Goal: Complete application form: Complete application form

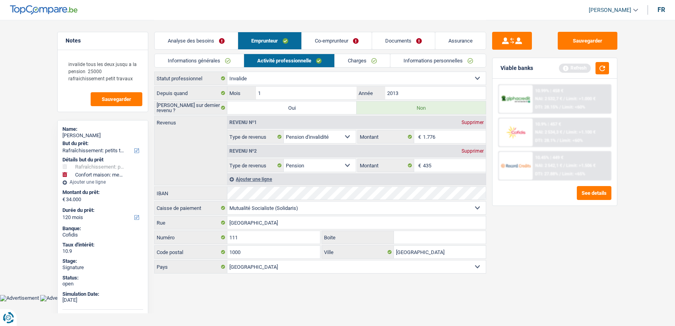
select select "houseOrGarden"
select select "household"
select select "120"
select select "invalid"
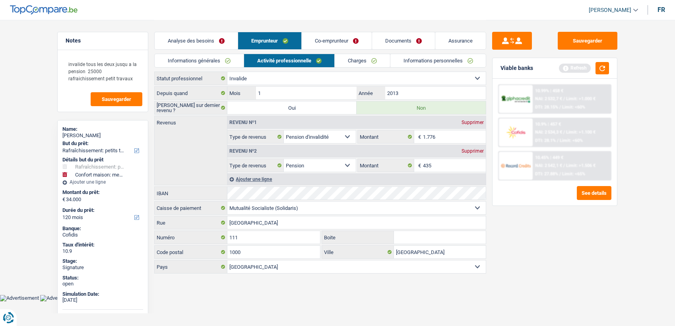
select select "disabilityPension"
select select "pension"
select select "solidaris"
select select "BE"
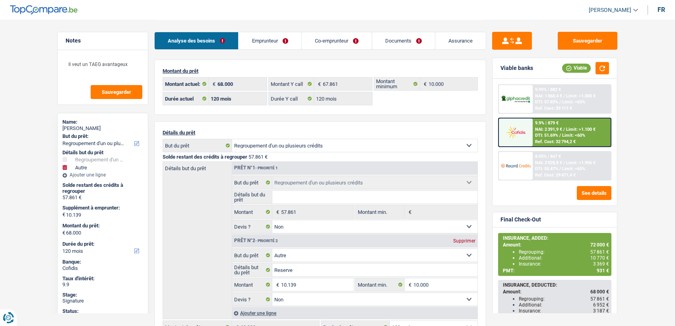
select select "refinancing"
select select "other"
select select "120"
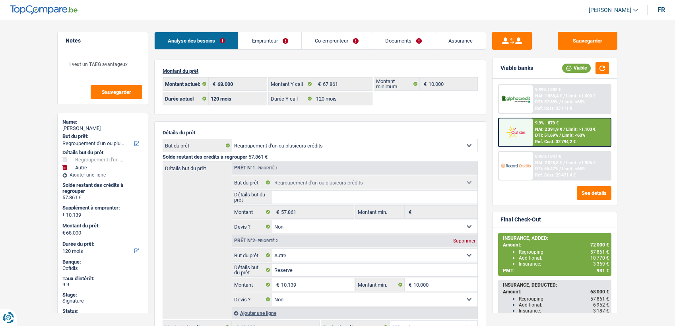
select select "120"
select select "refinancing"
select select "false"
select select "other"
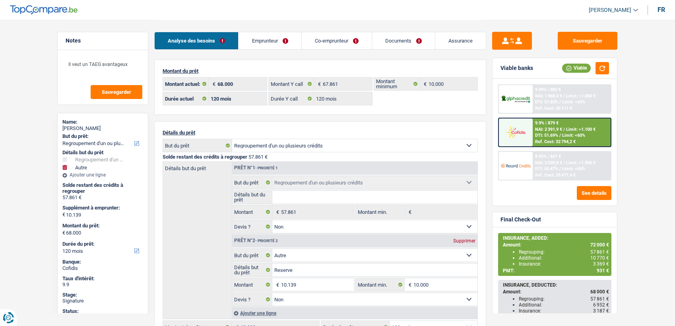
select select "false"
select select "120"
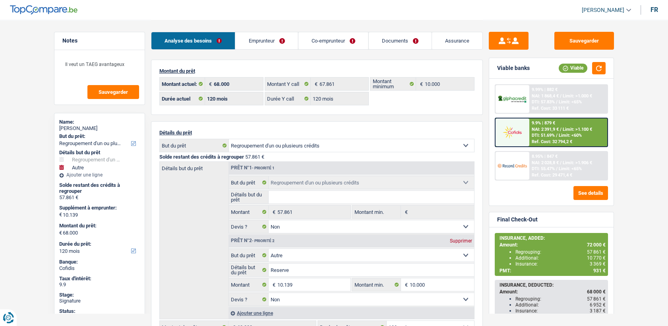
click at [375, 43] on link "Documents" at bounding box center [400, 40] width 63 height 17
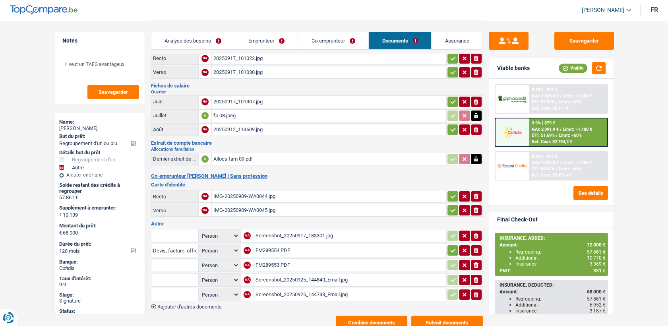
scroll to position [51, 0]
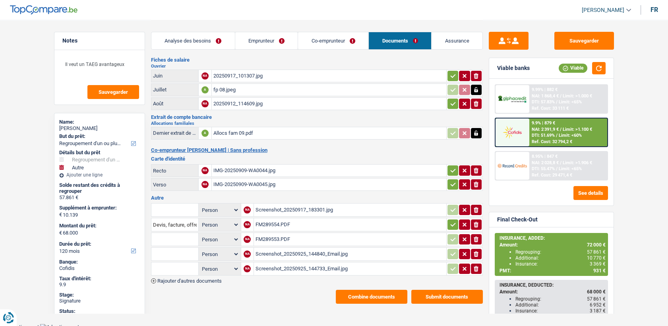
drag, startPoint x: 339, startPoint y: 280, endPoint x: 342, endPoint y: 285, distance: 5.4
click at [342, 285] on div "Emprunteur jamal tahri | Ouvrier Carte d'identité Recto NA 20250917_101023.jpg …" at bounding box center [317, 156] width 332 height 295
click at [347, 290] on button "Combine documents" at bounding box center [372, 297] width 72 height 14
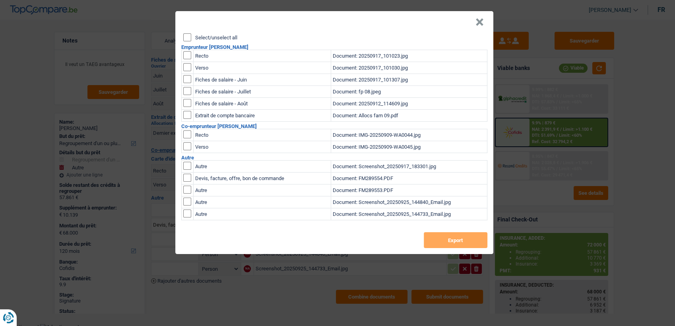
click at [186, 37] on input "Select/unselect all" at bounding box center [187, 37] width 8 height 8
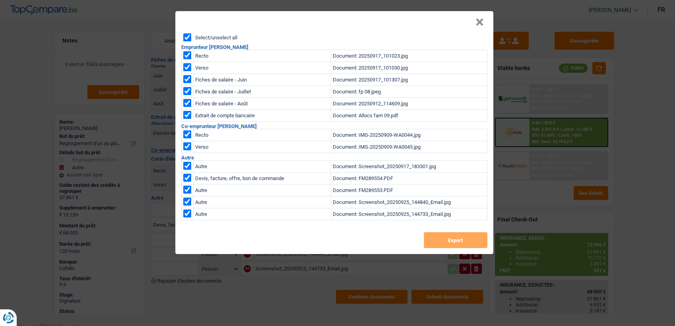
checkbox input "true"
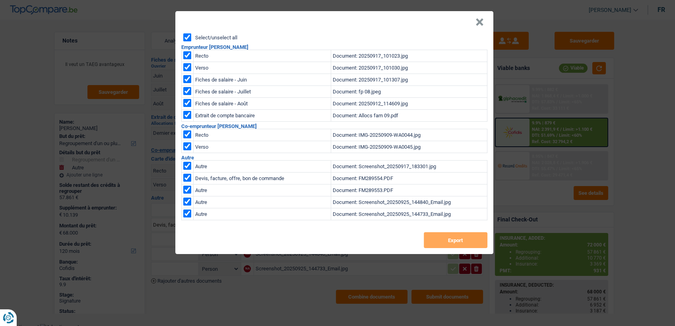
checkbox input "true"
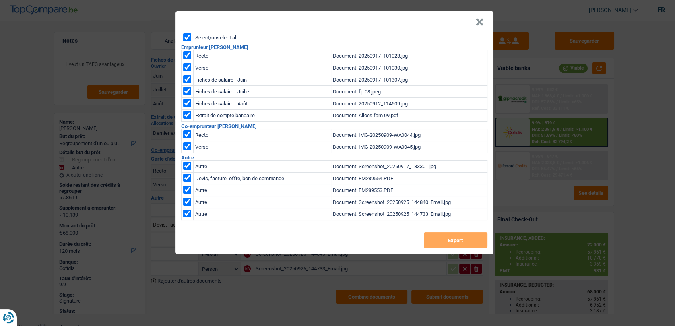
checkbox input "true"
click at [185, 166] on input "checkbox" at bounding box center [187, 166] width 8 height 8
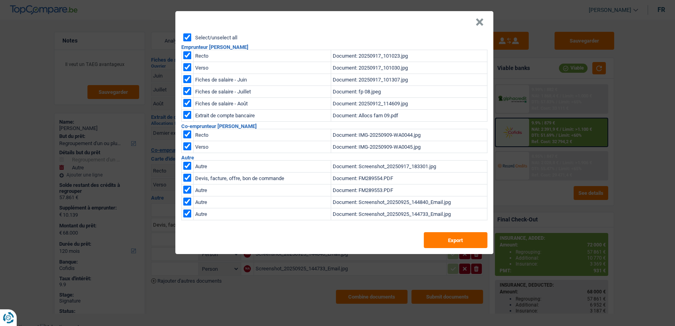
checkbox input "false"
click at [185, 177] on input "checkbox" at bounding box center [187, 178] width 8 height 8
checkbox input "false"
click at [185, 192] on input "checkbox" at bounding box center [187, 190] width 8 height 8
checkbox input "false"
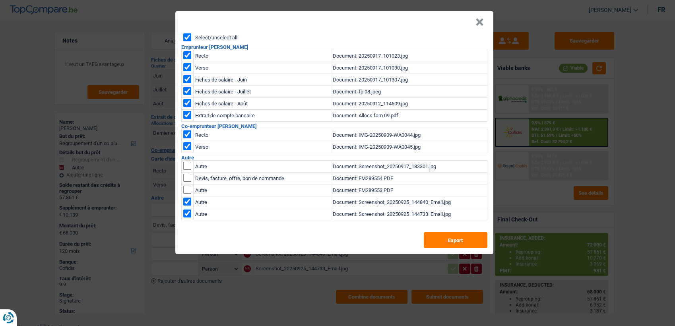
click at [188, 206] on td at bounding box center [187, 202] width 12 height 12
click at [186, 201] on input "checkbox" at bounding box center [187, 202] width 8 height 8
checkbox input "false"
click at [183, 213] on input "checkbox" at bounding box center [187, 214] width 8 height 8
checkbox input "false"
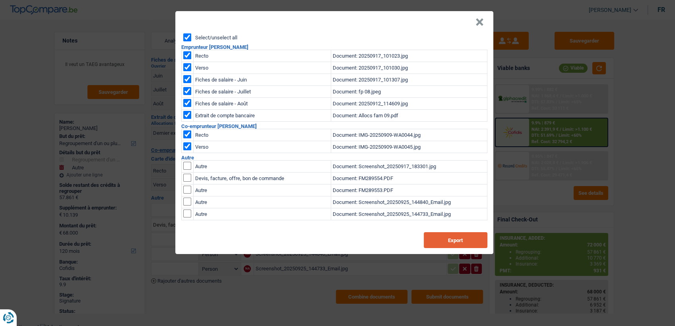
click at [454, 237] on button "Export" at bounding box center [456, 240] width 64 height 16
click at [213, 77] on td "Fiches de salaire - Juin" at bounding box center [262, 80] width 138 height 12
click at [480, 22] on button "×" at bounding box center [480, 22] width 8 height 8
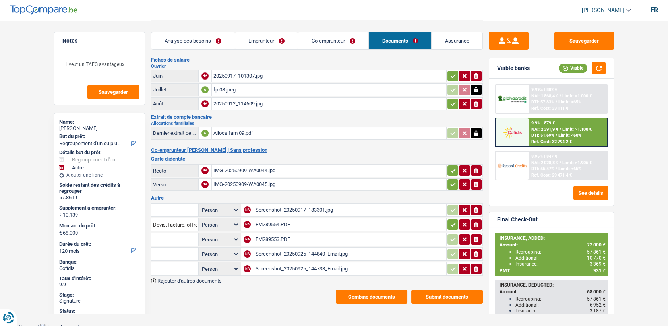
click at [226, 85] on div "fp 08.jpeg" at bounding box center [329, 90] width 231 height 12
click at [379, 290] on button "Combine documents" at bounding box center [372, 297] width 72 height 14
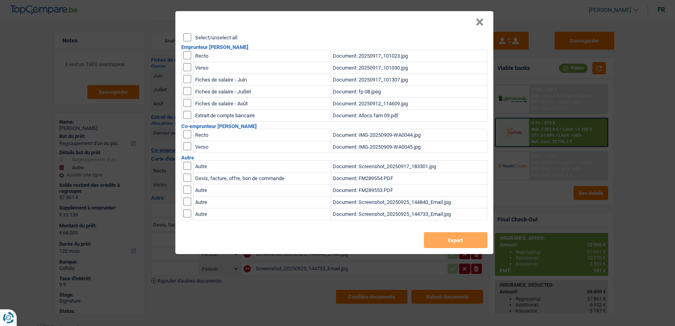
click at [188, 38] on input "Select/unselect all" at bounding box center [187, 37] width 8 height 8
checkbox input "true"
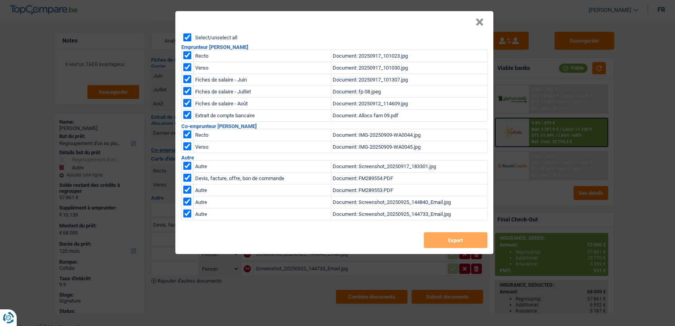
checkbox input "true"
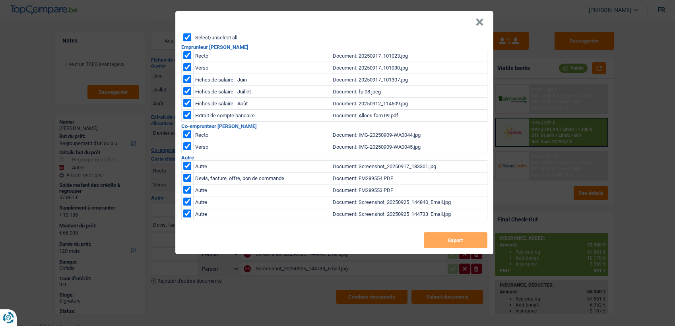
checkbox input "true"
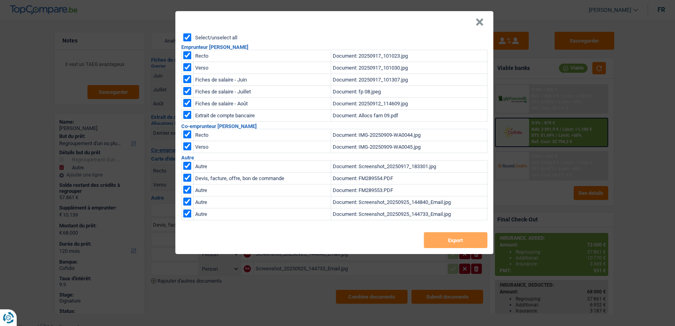
checkbox input "true"
click at [186, 103] on input "checkbox" at bounding box center [187, 103] width 8 height 8
checkbox input "false"
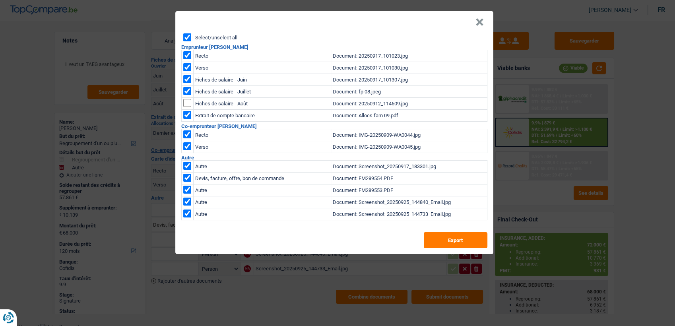
click at [185, 166] on input "checkbox" at bounding box center [187, 166] width 8 height 8
checkbox input "false"
click at [186, 177] on input "checkbox" at bounding box center [187, 178] width 8 height 8
checkbox input "false"
click at [188, 194] on td at bounding box center [187, 191] width 12 height 12
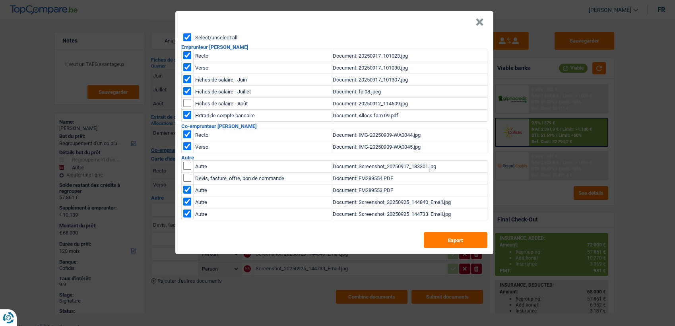
click at [186, 189] on input "checkbox" at bounding box center [187, 190] width 8 height 8
checkbox input "false"
click at [186, 198] on input "checkbox" at bounding box center [187, 202] width 8 height 8
checkbox input "false"
click at [188, 212] on input "checkbox" at bounding box center [187, 214] width 8 height 8
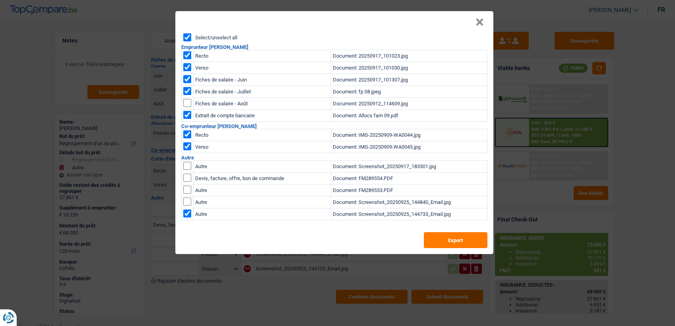
checkbox input "false"
click at [470, 246] on button "Export" at bounding box center [456, 240] width 64 height 16
click at [480, 24] on button "×" at bounding box center [480, 22] width 8 height 8
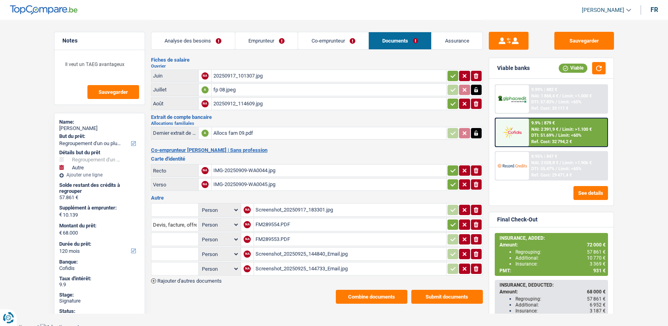
click at [249, 35] on link "Emprunteur" at bounding box center [266, 40] width 63 height 17
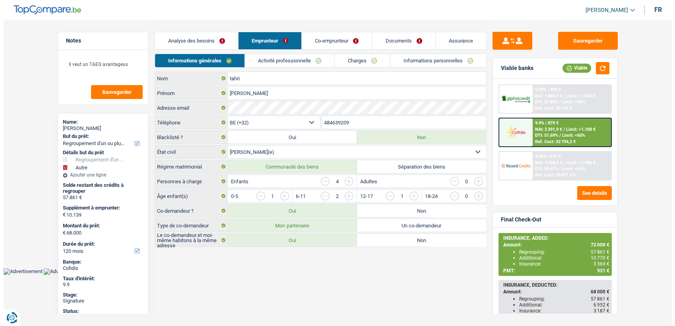
scroll to position [0, 0]
click at [442, 60] on link "Informations personnelles" at bounding box center [438, 60] width 96 height 13
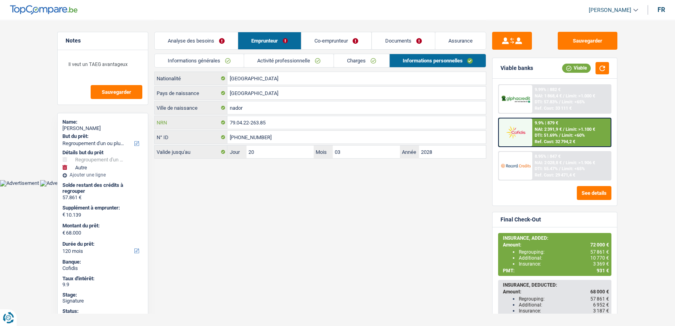
click at [289, 119] on input "79.04.22-263.85" at bounding box center [356, 122] width 258 height 13
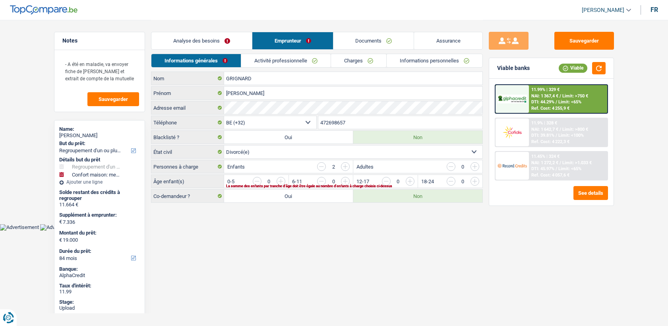
select select "refinancing"
select select "household"
select select "84"
select select "32"
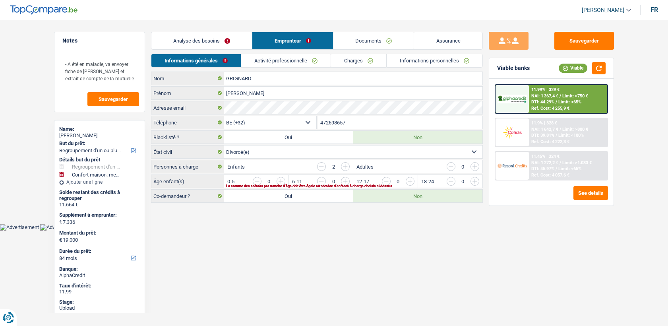
select select "divorced"
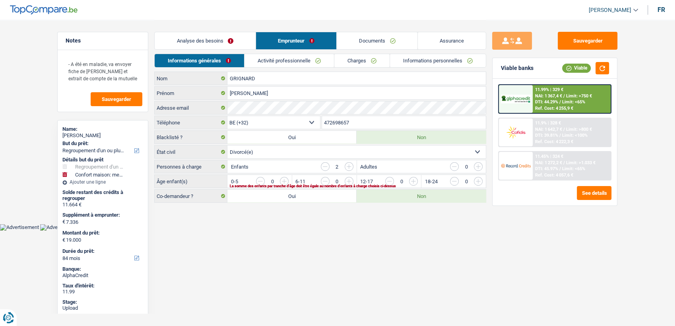
click at [364, 124] on input "472698657" at bounding box center [404, 122] width 164 height 13
click at [375, 43] on link "Documents" at bounding box center [377, 40] width 81 height 17
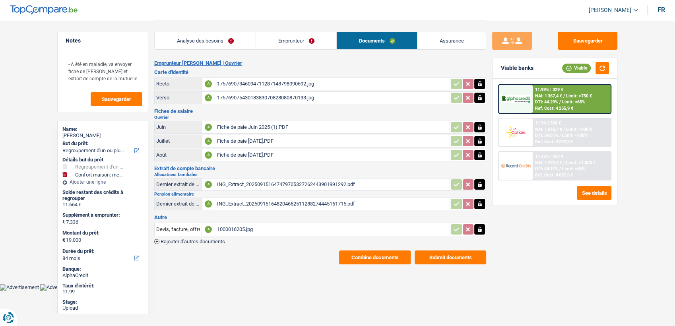
click at [358, 255] on button "Combine documents" at bounding box center [375, 258] width 72 height 14
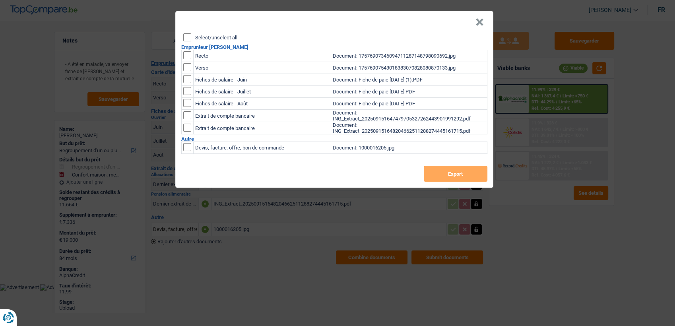
click at [185, 54] on input "checkbox" at bounding box center [187, 55] width 8 height 8
checkbox input "true"
click at [186, 70] on input "checkbox" at bounding box center [187, 67] width 8 height 8
checkbox input "true"
click at [443, 179] on button "Export" at bounding box center [456, 174] width 64 height 16
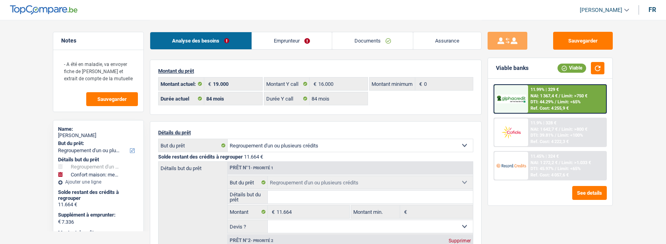
select select "refinancing"
select select "household"
select select "84"
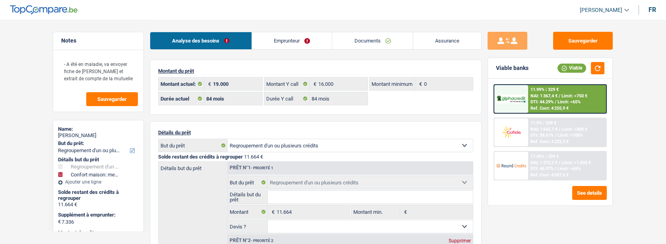
select select "84"
select select "refinancing"
select select "household"
select select "false"
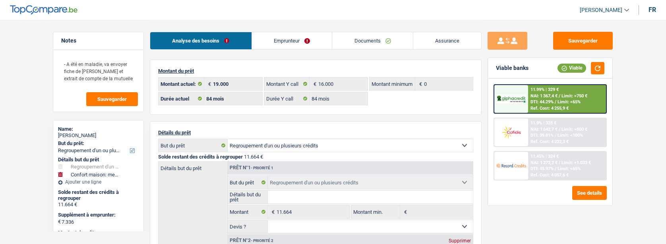
select select "84"
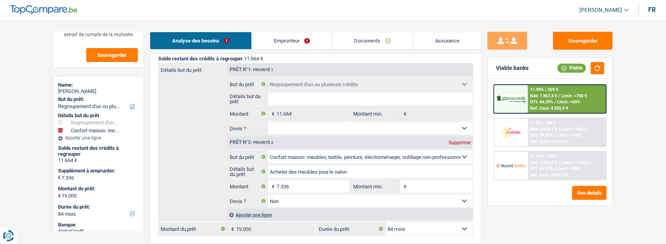
scroll to position [177, 0]
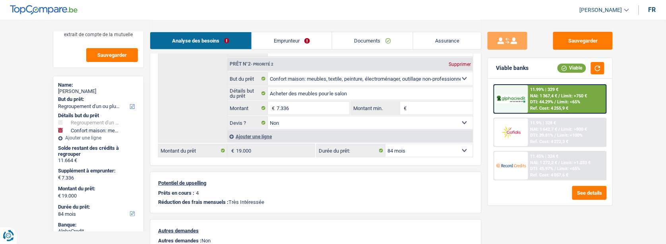
click at [531, 127] on span "NAI: 1 642,7 €" at bounding box center [544, 129] width 27 height 5
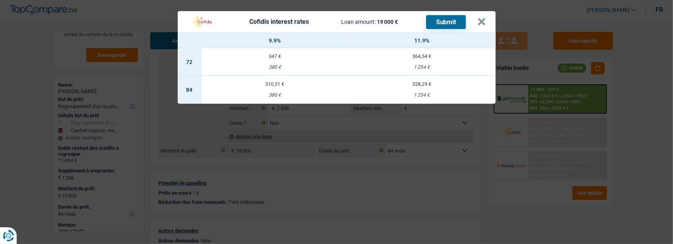
click at [285, 89] on td "310,31 € 380 €" at bounding box center [275, 90] width 147 height 28
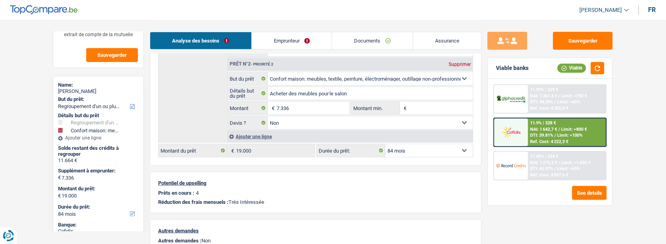
click at [523, 125] on img at bounding box center [511, 132] width 29 height 15
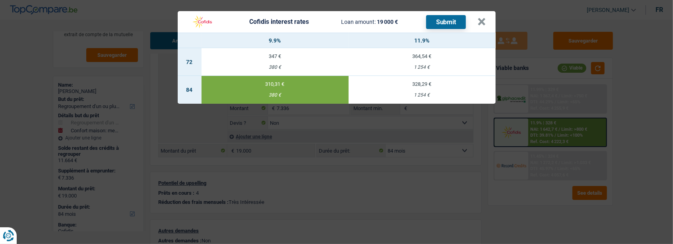
click at [429, 91] on td "328,29 € 1 254 €" at bounding box center [422, 90] width 147 height 28
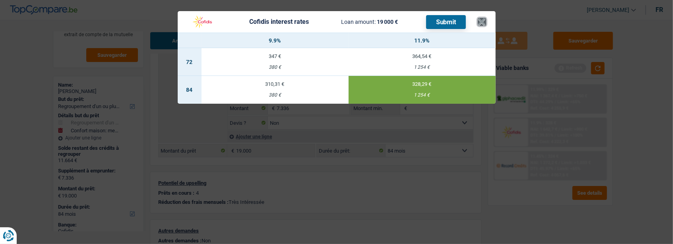
drag, startPoint x: 484, startPoint y: 21, endPoint x: 501, endPoint y: 22, distance: 17.9
click at [484, 21] on button "×" at bounding box center [482, 22] width 8 height 8
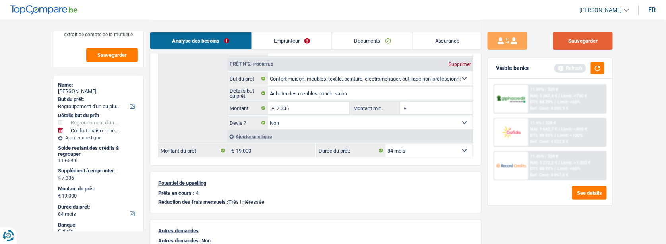
click at [586, 33] on button "Sauvegarder" at bounding box center [584, 41] width 60 height 18
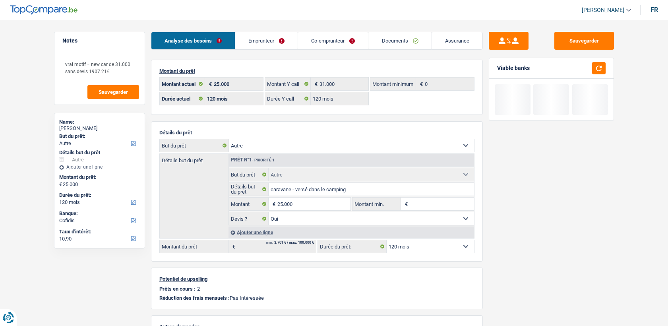
select select "other"
select select "120"
select select "32"
select select "cohabitation"
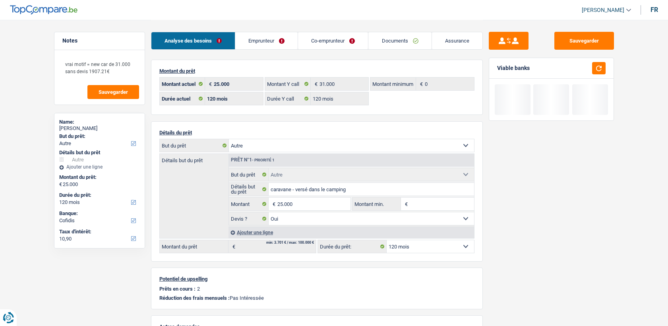
click at [254, 44] on link "Emprunteur" at bounding box center [266, 40] width 62 height 17
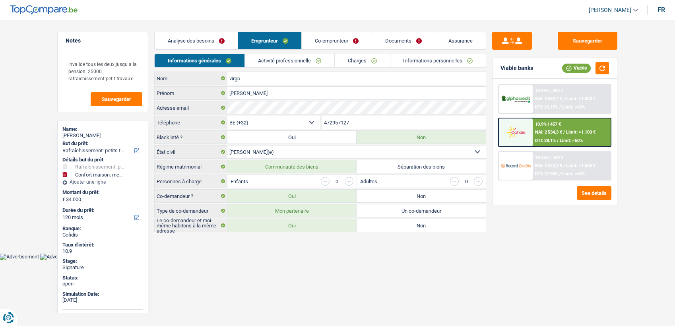
select select "houseOrGarden"
select select "household"
select select "120"
select select "32"
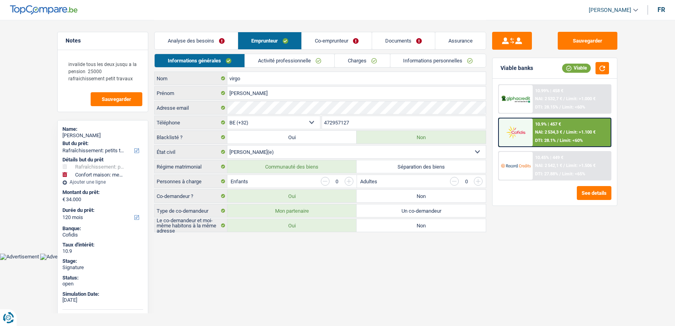
select select "married"
click at [396, 65] on link "Informations personnelles" at bounding box center [438, 60] width 96 height 13
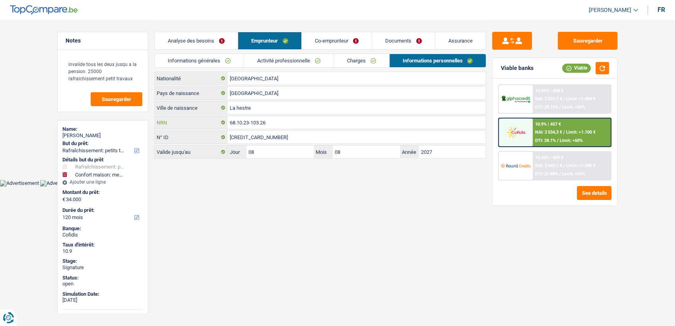
click at [274, 128] on input "68.10.23-103.26" at bounding box center [356, 122] width 258 height 13
click at [274, 126] on input "68.10.23-103.26" at bounding box center [356, 122] width 258 height 13
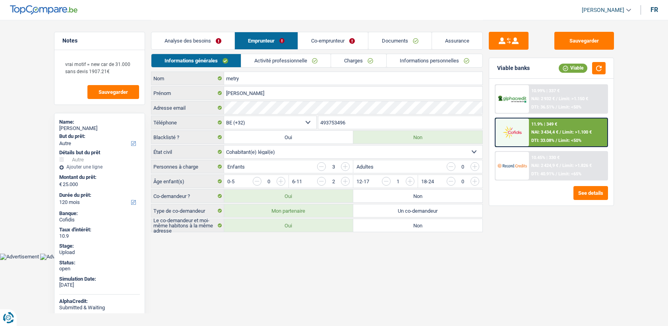
select select "other"
select select "120"
select select "32"
select select "cohabitation"
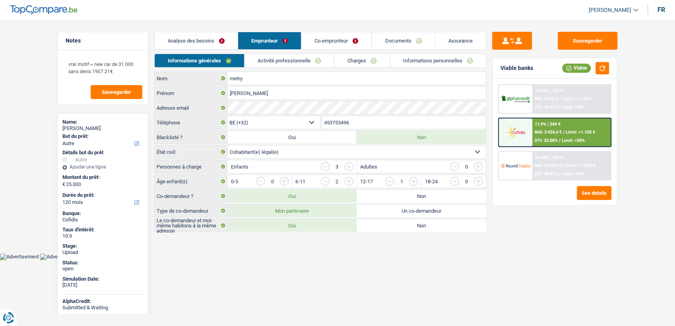
drag, startPoint x: 413, startPoint y: 59, endPoint x: 305, endPoint y: 163, distance: 150.2
click at [413, 58] on link "Informations personnelles" at bounding box center [438, 60] width 96 height 13
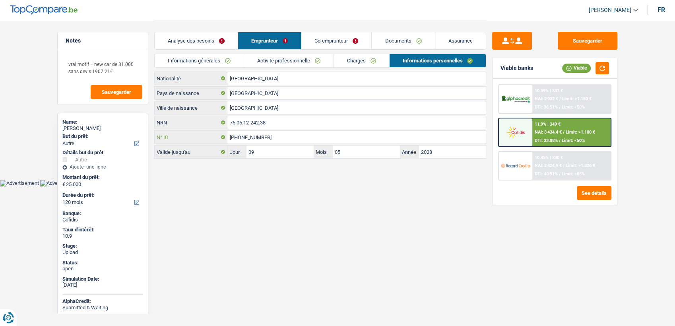
click at [263, 131] on input "592-8016574-90" at bounding box center [356, 137] width 258 height 13
click at [261, 125] on input "75.05.12-242.38" at bounding box center [356, 122] width 258 height 13
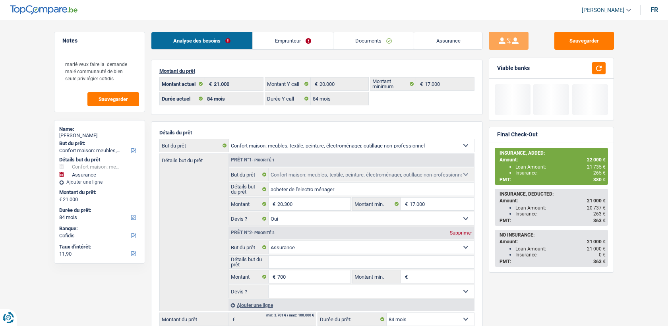
select select "household"
select select "insurance"
select select "84"
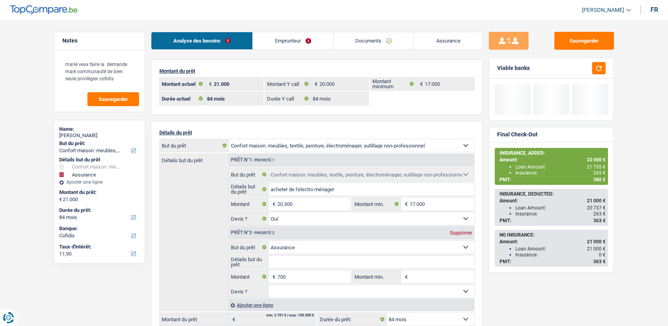
select select "84"
select select "household"
select select "yes"
select select "insurance"
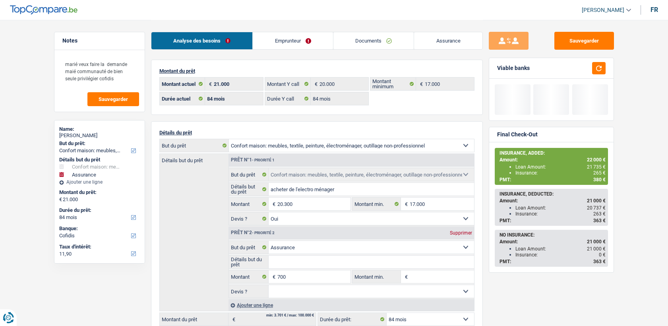
select select "84"
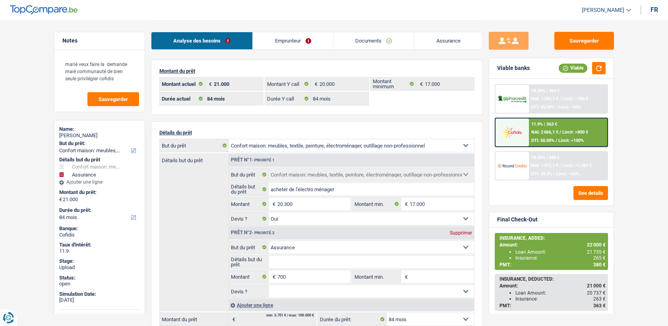
click at [546, 136] on div "11.9% | 363 € NAI: 2 066,1 € / Limit: >800 € DTI: 50.08% / Limit: <100%" at bounding box center [568, 133] width 78 height 28
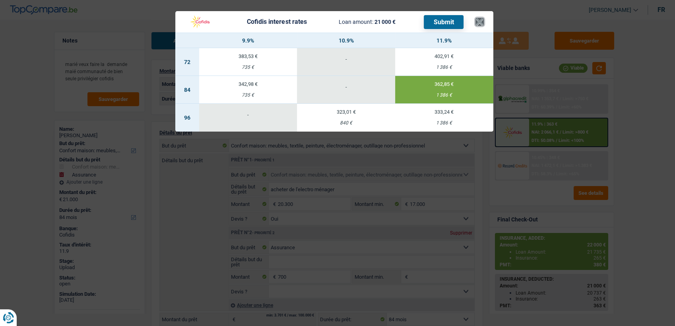
click at [480, 21] on button "×" at bounding box center [480, 22] width 8 height 8
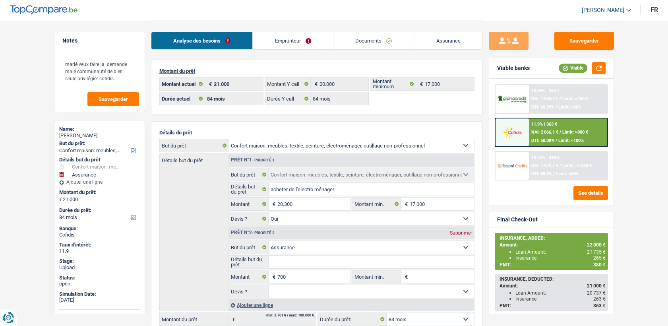
click at [563, 130] on span "Limit: >800 €" at bounding box center [576, 132] width 26 height 5
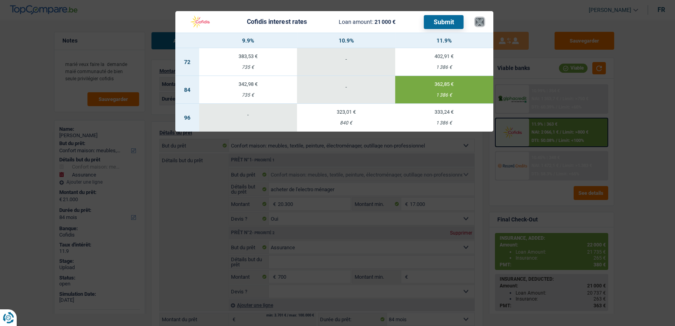
click at [478, 26] on button "×" at bounding box center [480, 22] width 8 height 8
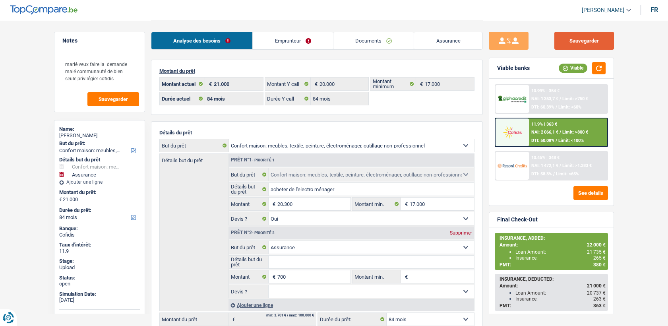
click at [573, 37] on button "Sauvegarder" at bounding box center [585, 41] width 60 height 18
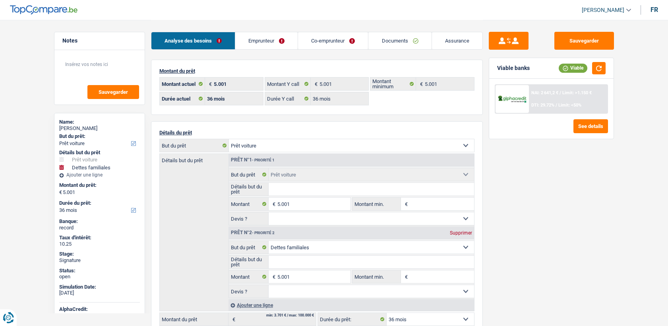
select select "car"
select select "familyDebt"
select select "36"
select select "32"
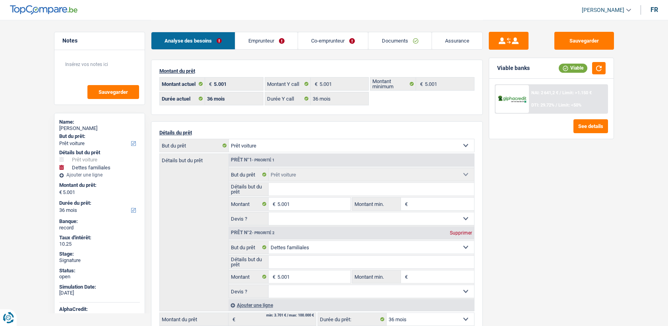
select select "married"
select select "worker"
select select "netSalary"
select select "mealVouchers"
click at [267, 39] on link "Emprunteur" at bounding box center [266, 40] width 62 height 17
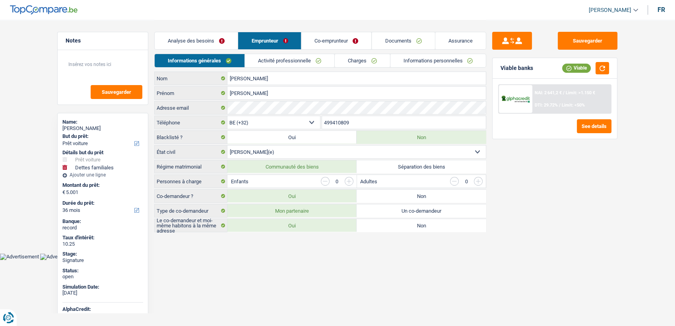
click at [270, 52] on div "Analyse des besoins Emprunteur Co-emprunteur Documents Assurance" at bounding box center [320, 37] width 332 height 34
click at [274, 56] on link "Activité professionnelle" at bounding box center [289, 60] width 89 height 13
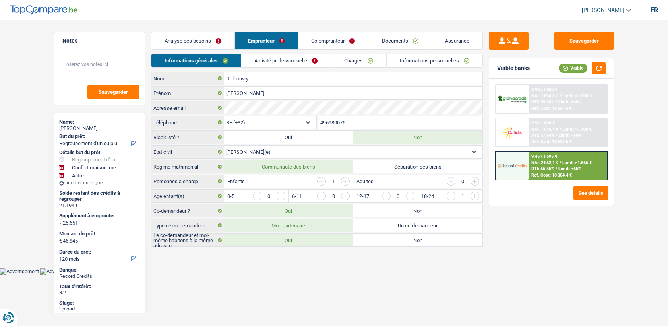
select select "refinancing"
select select "household"
select select "other"
select select "120"
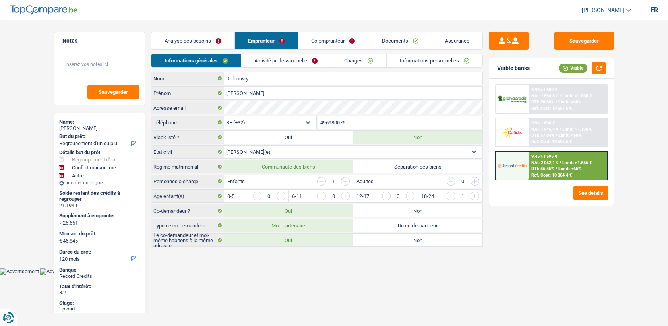
select select "32"
select select "married"
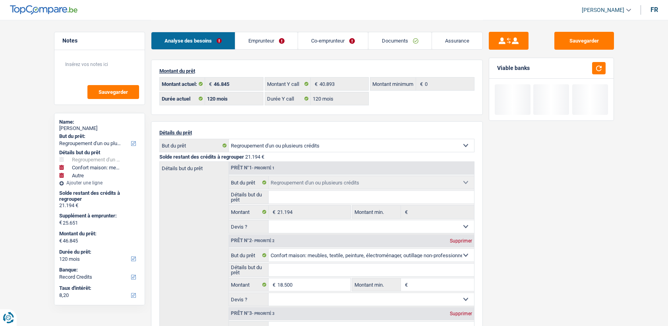
select select "refinancing"
select select "household"
select select "other"
select select "120"
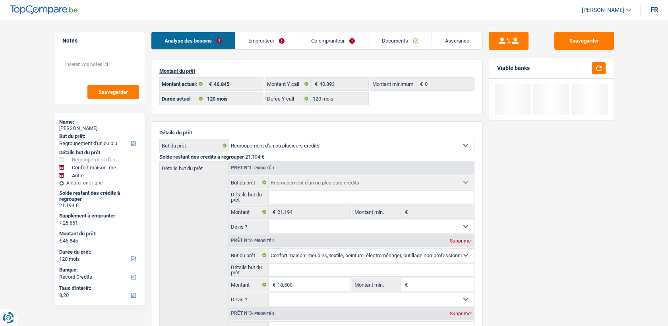
select select "32"
select select "married"
click at [247, 34] on link "Emprunteur" at bounding box center [266, 40] width 62 height 17
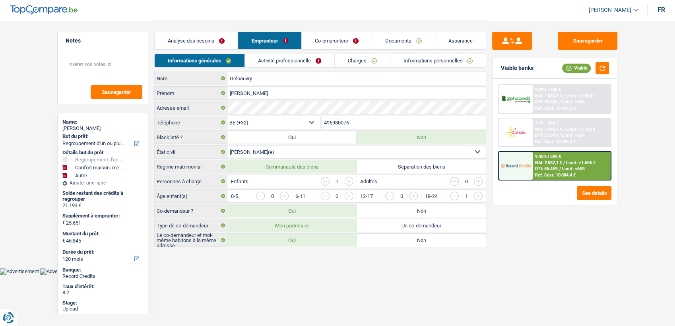
click at [348, 124] on input "496980076" at bounding box center [404, 122] width 164 height 13
click at [222, 22] on div "Analyse des besoins Emprunteur Co-emprunteur Documents Assurance" at bounding box center [320, 37] width 332 height 34
click at [275, 62] on link "Activité professionnelle" at bounding box center [289, 60] width 89 height 13
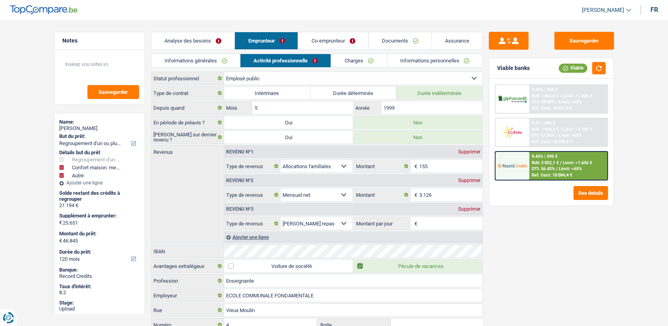
click at [337, 56] on link "Charges" at bounding box center [358, 60] width 55 height 13
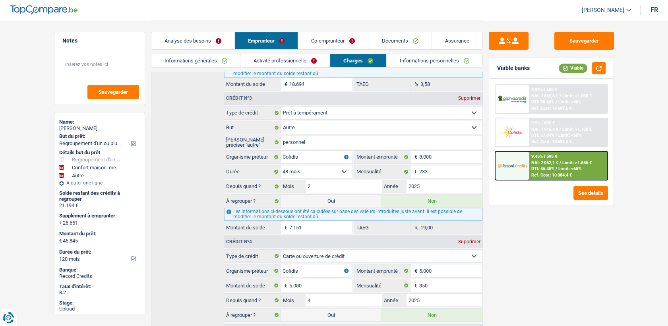
scroll to position [177, 0]
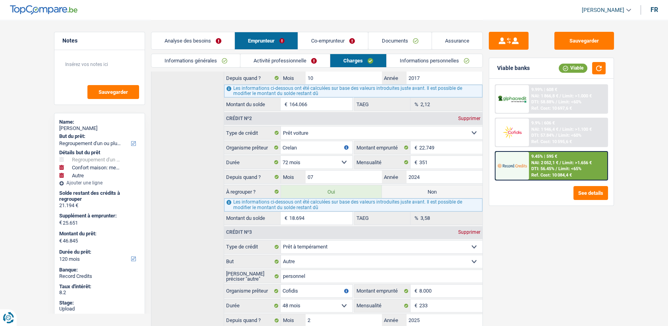
click at [6, 76] on main "Notes Sauvegarder Name: Stephanie Delbouvry But du prêt: Confort maison: meuble…" at bounding box center [334, 290] width 668 height 934
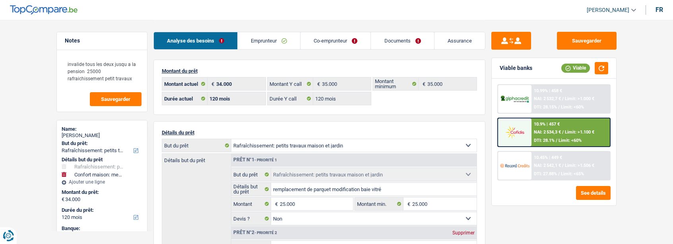
select select "houseOrGarden"
select select "household"
select select "120"
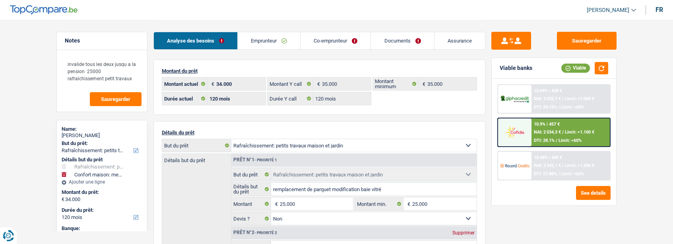
select select "120"
select select "houseOrGarden"
select select "false"
select select "household"
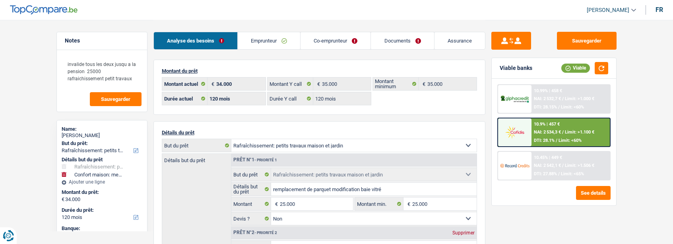
select select "yes"
select select "120"
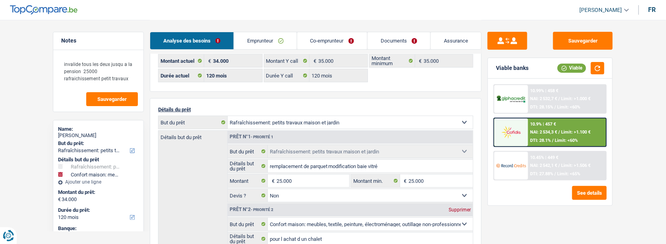
scroll to position [44, 0]
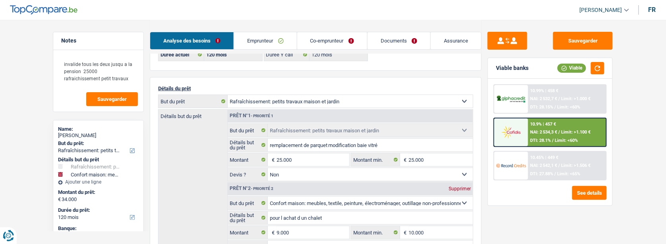
click at [514, 130] on img at bounding box center [511, 132] width 29 height 15
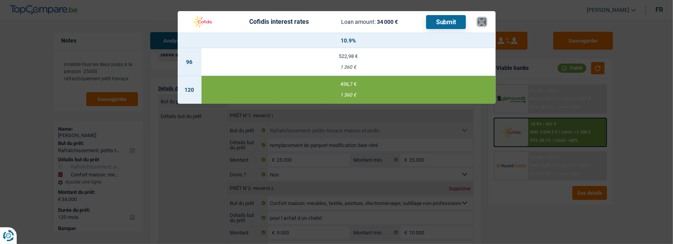
click at [485, 20] on button "×" at bounding box center [482, 22] width 8 height 8
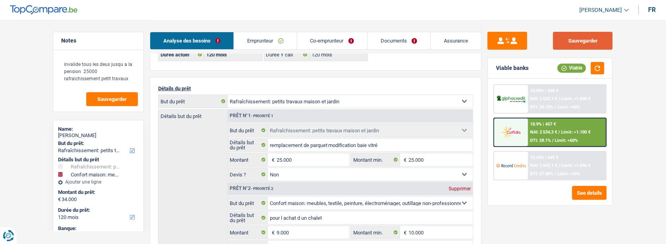
click at [560, 47] on button "Sauvegarder" at bounding box center [584, 41] width 60 height 18
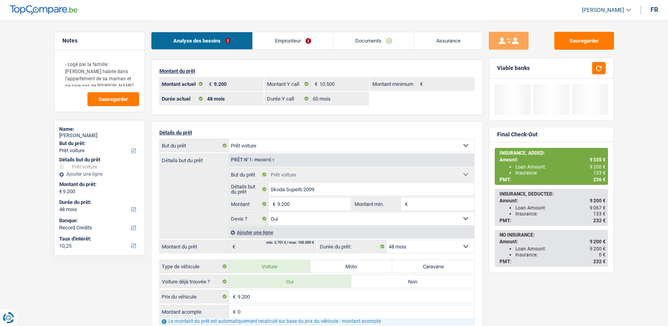
select select "car"
select select "48"
select select "record credits"
click at [356, 39] on link "Documents" at bounding box center [374, 40] width 81 height 17
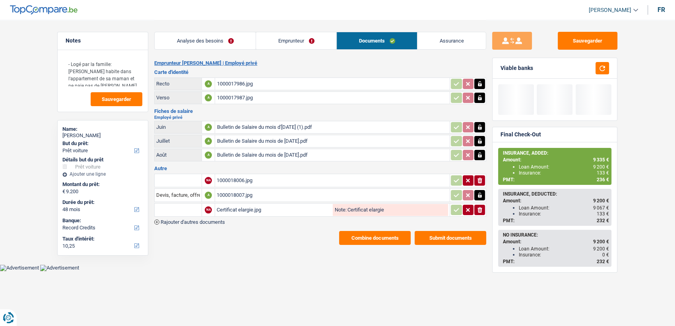
click at [235, 81] on div "1000017986.jpg" at bounding box center [332, 84] width 231 height 12
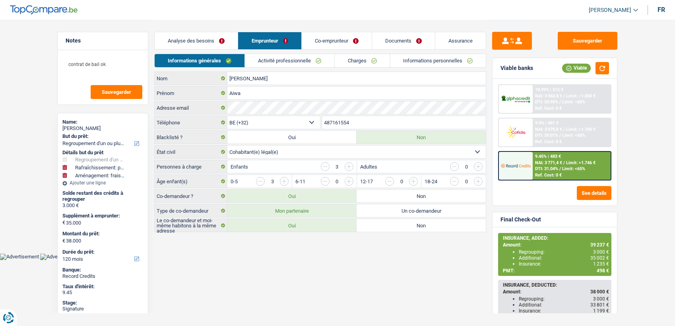
select select "refinancing"
select select "houseOrGarden"
select select "movingOrInstallation"
select select "120"
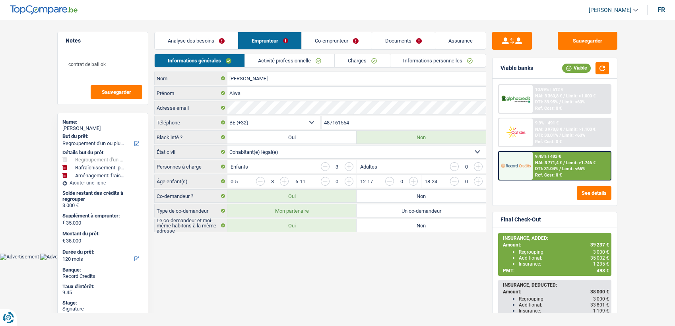
select select "32"
select select "cohabitation"
click at [315, 42] on link "Co-emprunteur" at bounding box center [337, 40] width 70 height 17
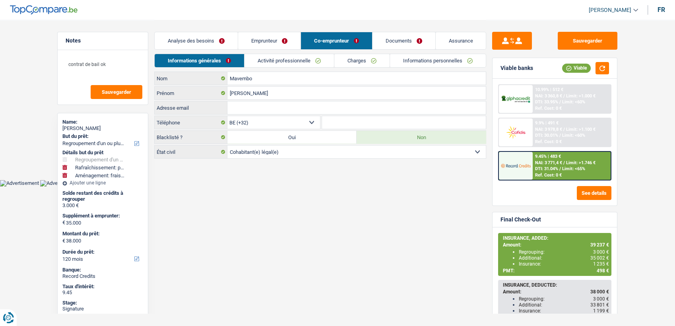
click at [267, 46] on link "Emprunteur" at bounding box center [269, 40] width 62 height 17
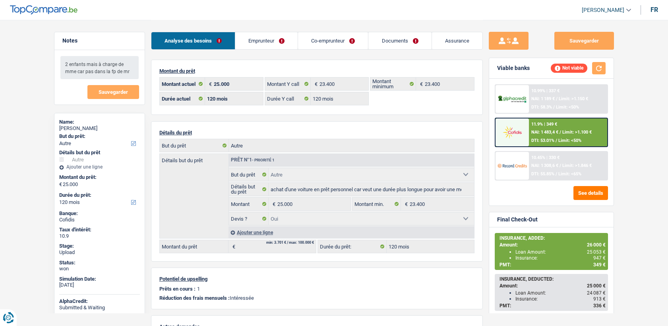
select select "other"
select select "120"
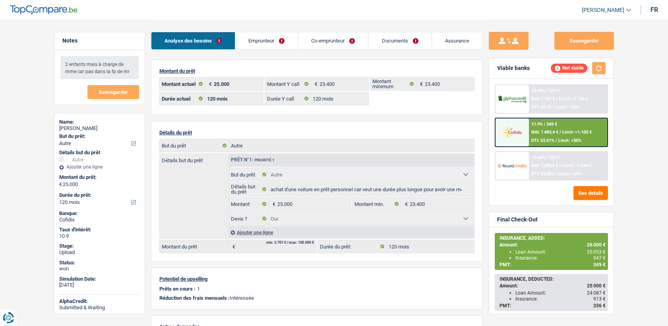
select select "other"
select select "yes"
select select "120"
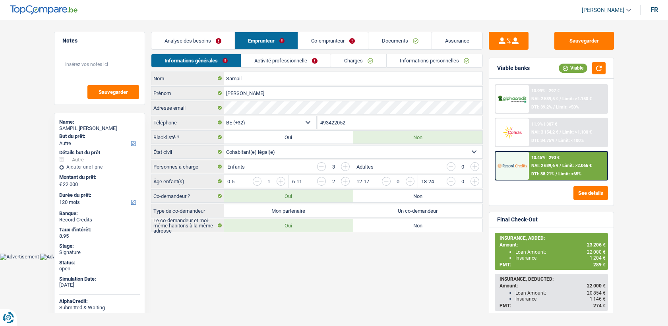
select select "other"
select select "120"
select select "32"
select select "cohabitation"
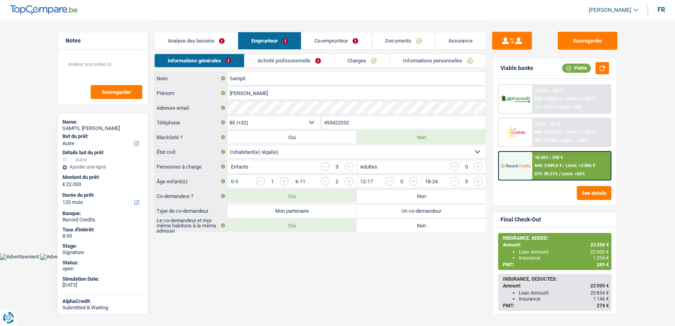
click at [289, 57] on link "Activité professionnelle" at bounding box center [289, 60] width 89 height 13
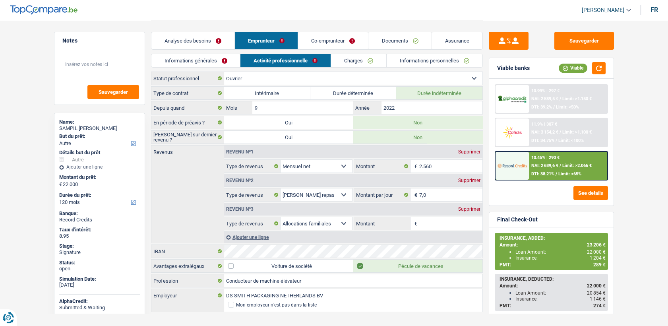
click at [354, 57] on link "Charges" at bounding box center [358, 60] width 55 height 13
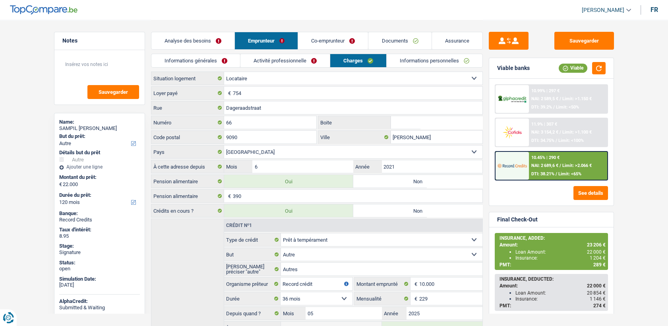
click at [327, 40] on link "Co-emprunteur" at bounding box center [333, 40] width 70 height 17
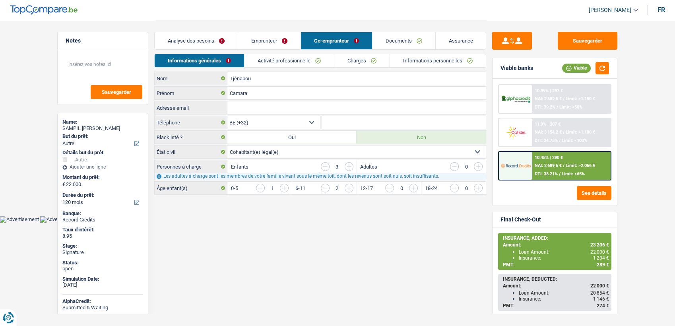
click at [314, 57] on link "Activité professionnelle" at bounding box center [289, 60] width 89 height 13
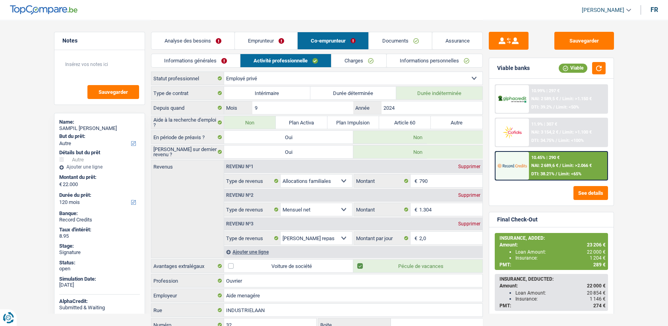
click at [336, 62] on link "Charges" at bounding box center [359, 60] width 55 height 13
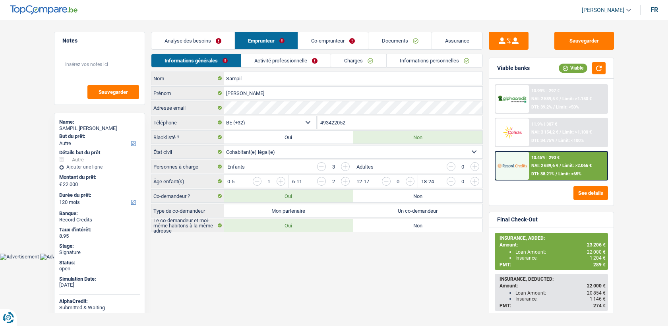
select select "other"
select select "120"
select select "32"
select select "cohabitation"
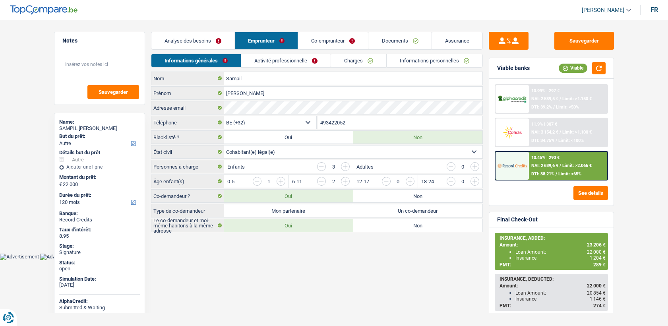
select select "other"
select select "120"
select select "32"
select select "cohabitation"
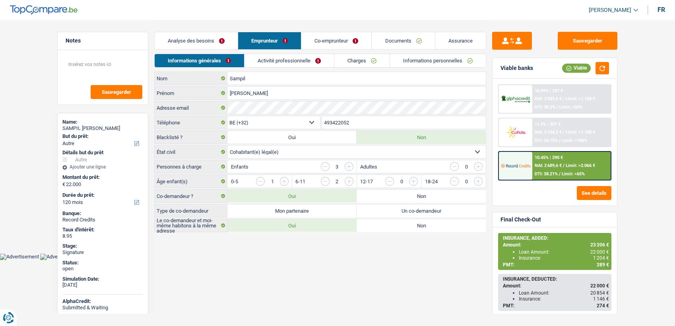
click at [385, 85] on div "Sampil Nom [PERSON_NAME] Adresse email BE (+32) LU (+352) Sélectionner une opti…" at bounding box center [320, 152] width 332 height 161
click at [342, 122] on input "493422052" at bounding box center [404, 122] width 164 height 13
click at [314, 54] on link "Activité professionnelle" at bounding box center [289, 60] width 89 height 13
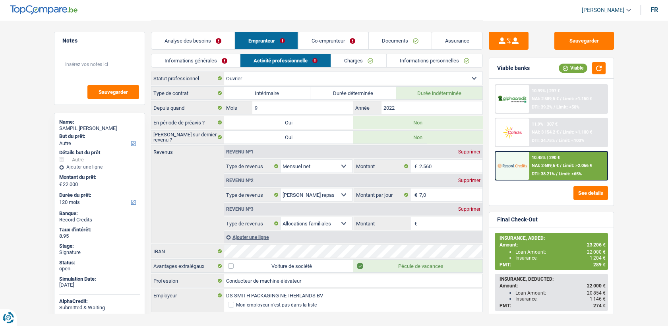
click at [318, 39] on link "Co-emprunteur" at bounding box center [333, 40] width 70 height 17
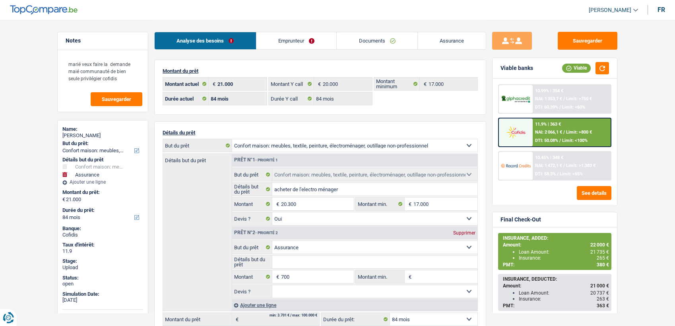
select select "household"
select select "insurance"
select select "84"
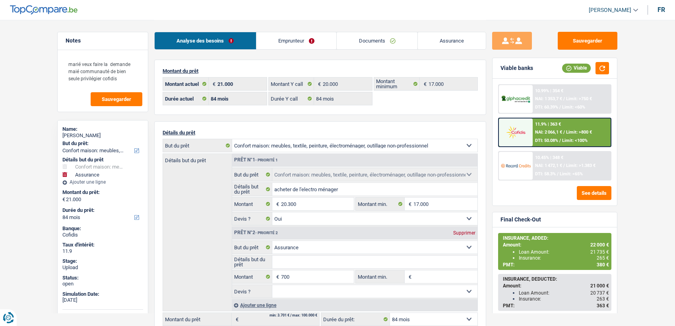
select select "84"
select select "household"
select select "yes"
select select "insurance"
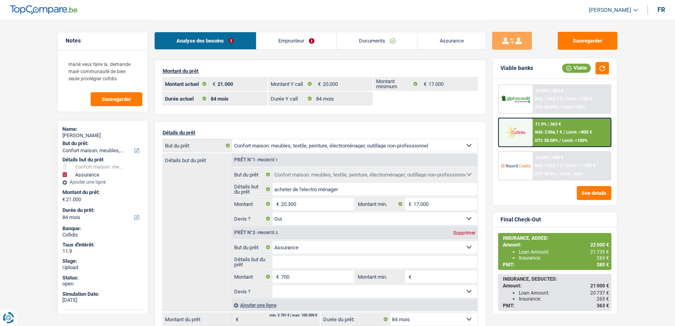
select select "84"
select select "32"
select select "married"
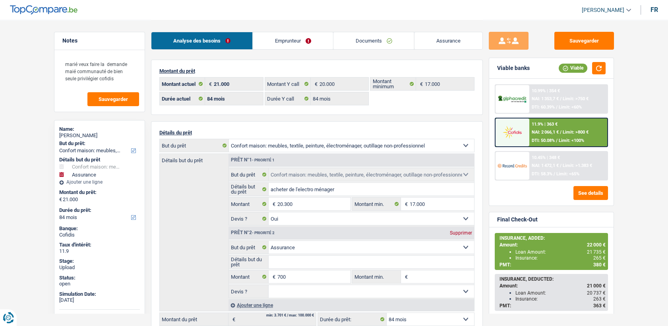
click at [304, 37] on link "Emprunteur" at bounding box center [293, 40] width 80 height 17
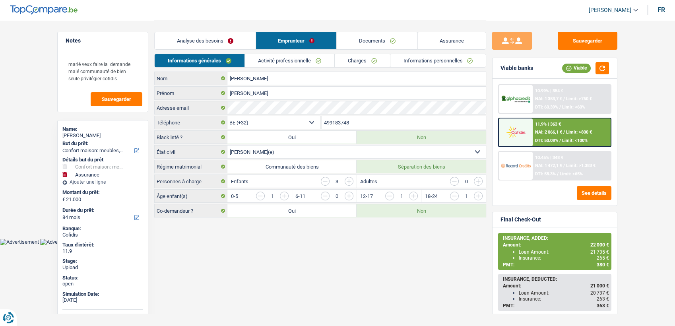
click at [335, 115] on div "Beckles Sanchez Nom Xavier Antonio Prénom Adresse email BE (+32) LU (+352) Séle…" at bounding box center [320, 145] width 332 height 146
drag, startPoint x: 335, startPoint y: 117, endPoint x: 334, endPoint y: 122, distance: 5.6
click at [334, 122] on input "499183748" at bounding box center [404, 122] width 164 height 13
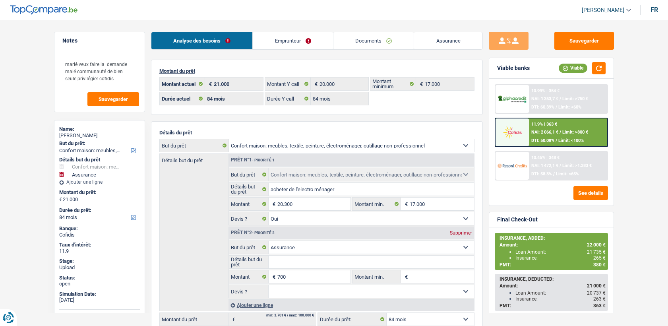
select select "household"
select select "insurance"
select select "84"
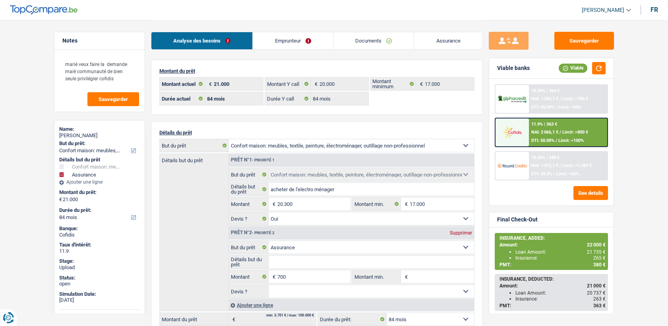
select select "84"
select select "household"
select select "yes"
select select "insurance"
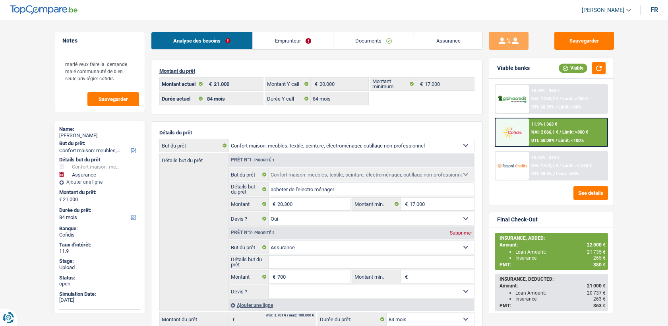
select select "84"
click at [385, 39] on link "Documents" at bounding box center [374, 40] width 81 height 17
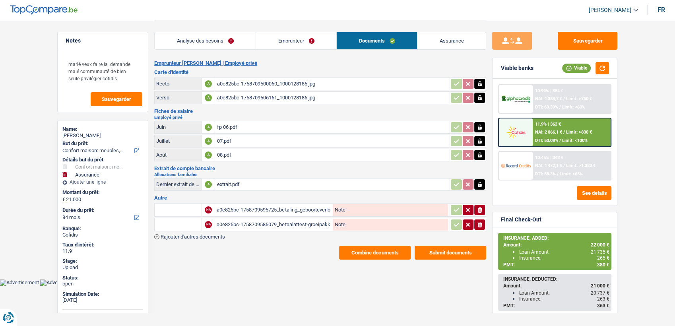
click at [363, 256] on button "Combine documents" at bounding box center [375, 253] width 72 height 14
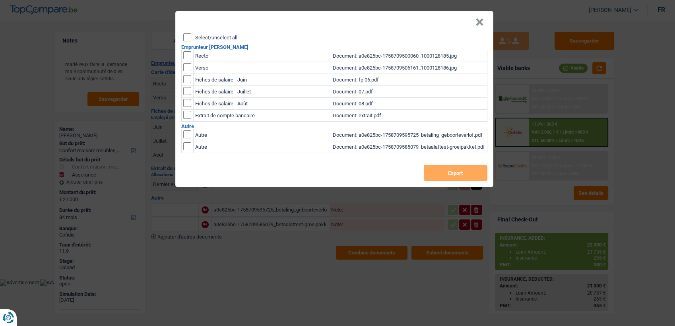
click at [186, 56] on input "checkbox" at bounding box center [187, 55] width 8 height 8
checkbox input "true"
click at [186, 65] on input "checkbox" at bounding box center [187, 67] width 8 height 8
checkbox input "true"
click at [441, 181] on button "Export" at bounding box center [456, 173] width 64 height 16
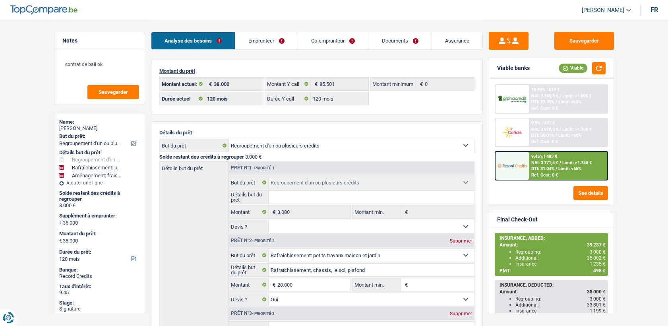
select select "refinancing"
select select "houseOrGarden"
select select "movingOrInstallation"
select select "120"
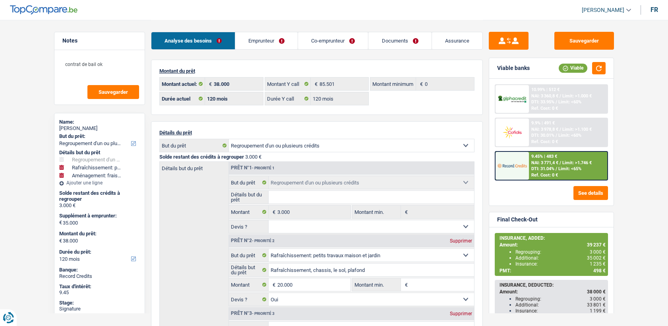
click at [375, 39] on link "Documents" at bounding box center [400, 40] width 63 height 17
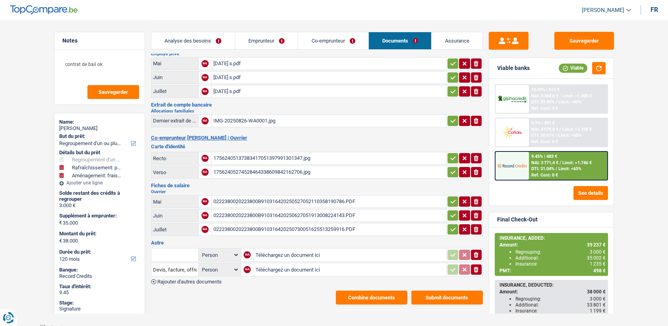
scroll to position [64, 0]
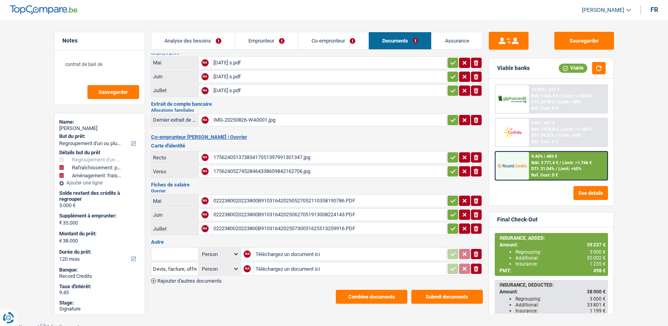
click at [359, 290] on button "Combine documents" at bounding box center [372, 297] width 72 height 14
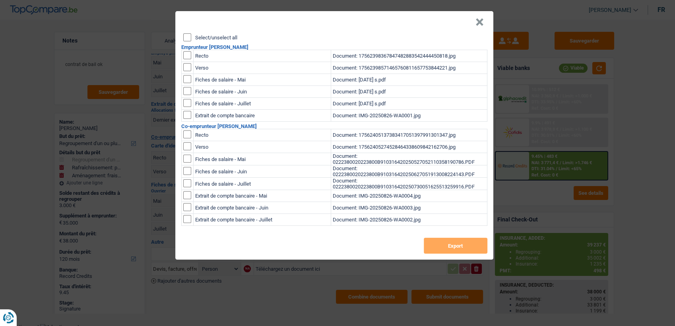
click at [181, 52] on td at bounding box center [187, 56] width 12 height 12
drag, startPoint x: 185, startPoint y: 55, endPoint x: 189, endPoint y: 70, distance: 15.2
click at [185, 55] on input "checkbox" at bounding box center [187, 55] width 8 height 8
checkbox input "true"
click at [189, 70] on input "checkbox" at bounding box center [187, 67] width 8 height 8
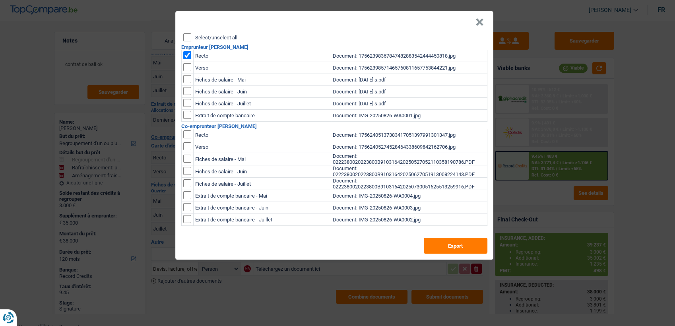
checkbox input "true"
click at [439, 245] on button "Export" at bounding box center [456, 246] width 64 height 16
click at [186, 132] on input "checkbox" at bounding box center [187, 134] width 8 height 8
checkbox input "true"
drag, startPoint x: 186, startPoint y: 143, endPoint x: 185, endPoint y: 65, distance: 77.9
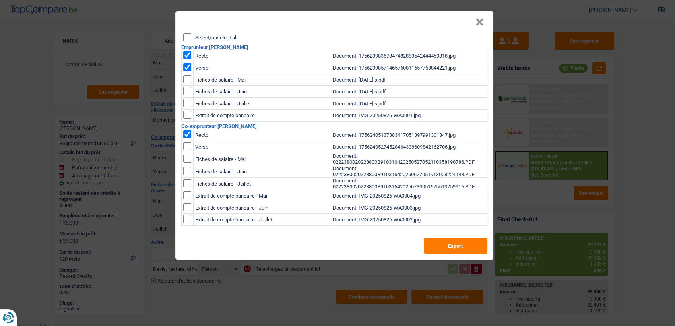
click at [186, 143] on input "checkbox" at bounding box center [187, 146] width 8 height 8
checkbox input "true"
click at [190, 58] on input "checkbox" at bounding box center [187, 55] width 8 height 8
checkbox input "false"
click at [189, 65] on input "checkbox" at bounding box center [187, 67] width 8 height 8
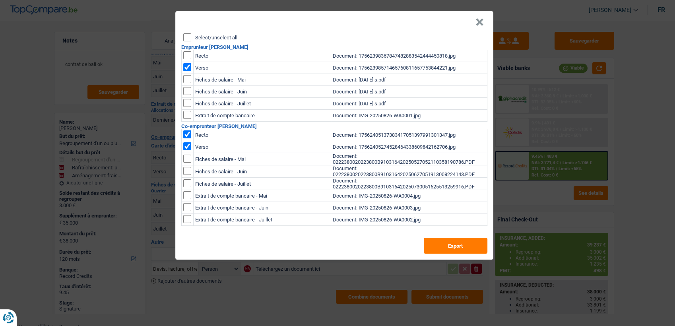
checkbox input "false"
click at [473, 253] on button "Export" at bounding box center [456, 246] width 64 height 16
click at [476, 18] on button "×" at bounding box center [480, 22] width 8 height 8
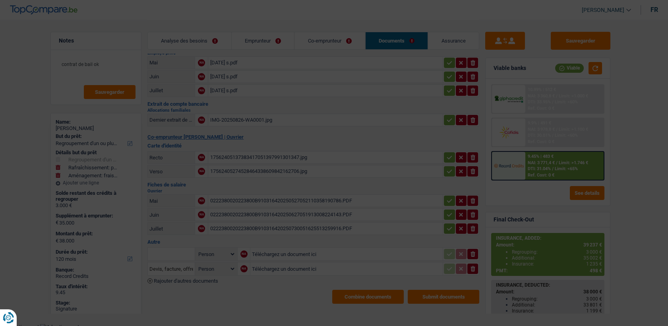
click at [477, 21] on div "Analyse des besoins Emprunteur Co-emprunteur Documents Assurance" at bounding box center [314, 37] width 332 height 34
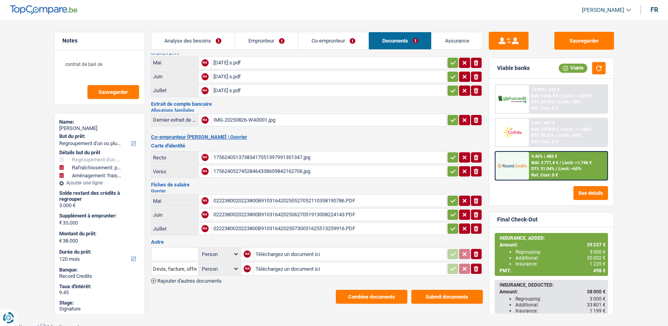
click at [245, 30] on div "Analyse des besoins Emprunteur Co-emprunteur Documents Assurance" at bounding box center [317, 37] width 332 height 34
click at [249, 40] on link "Emprunteur" at bounding box center [266, 40] width 63 height 17
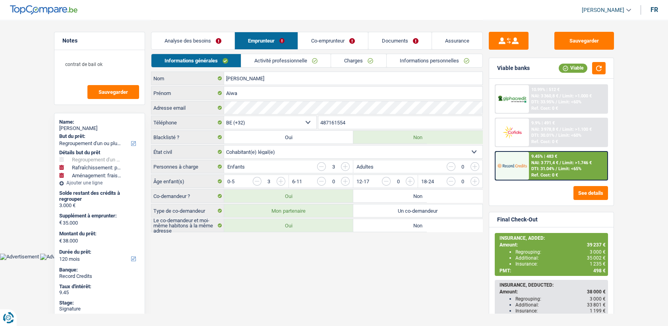
scroll to position [0, 0]
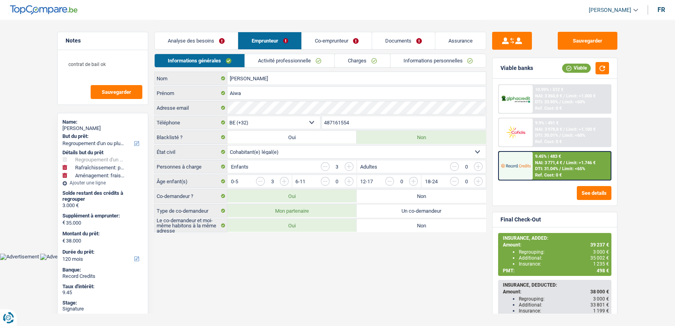
click at [363, 121] on input "487161554" at bounding box center [404, 122] width 164 height 13
click at [404, 37] on link "Documents" at bounding box center [403, 40] width 63 height 17
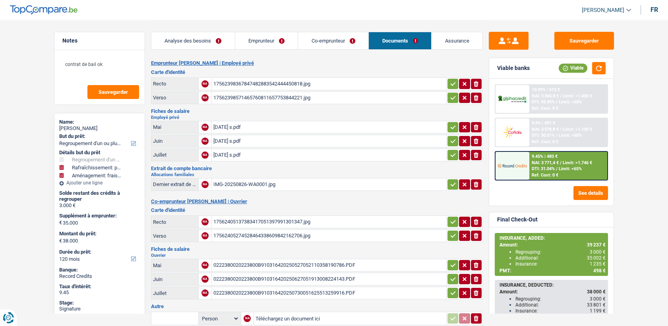
click at [245, 85] on div "17562398367847482883542444450818.jpg" at bounding box center [329, 84] width 231 height 12
click at [235, 80] on div "17562398367847482883542444450818.jpg" at bounding box center [329, 84] width 231 height 12
